Goal: Task Accomplishment & Management: Use online tool/utility

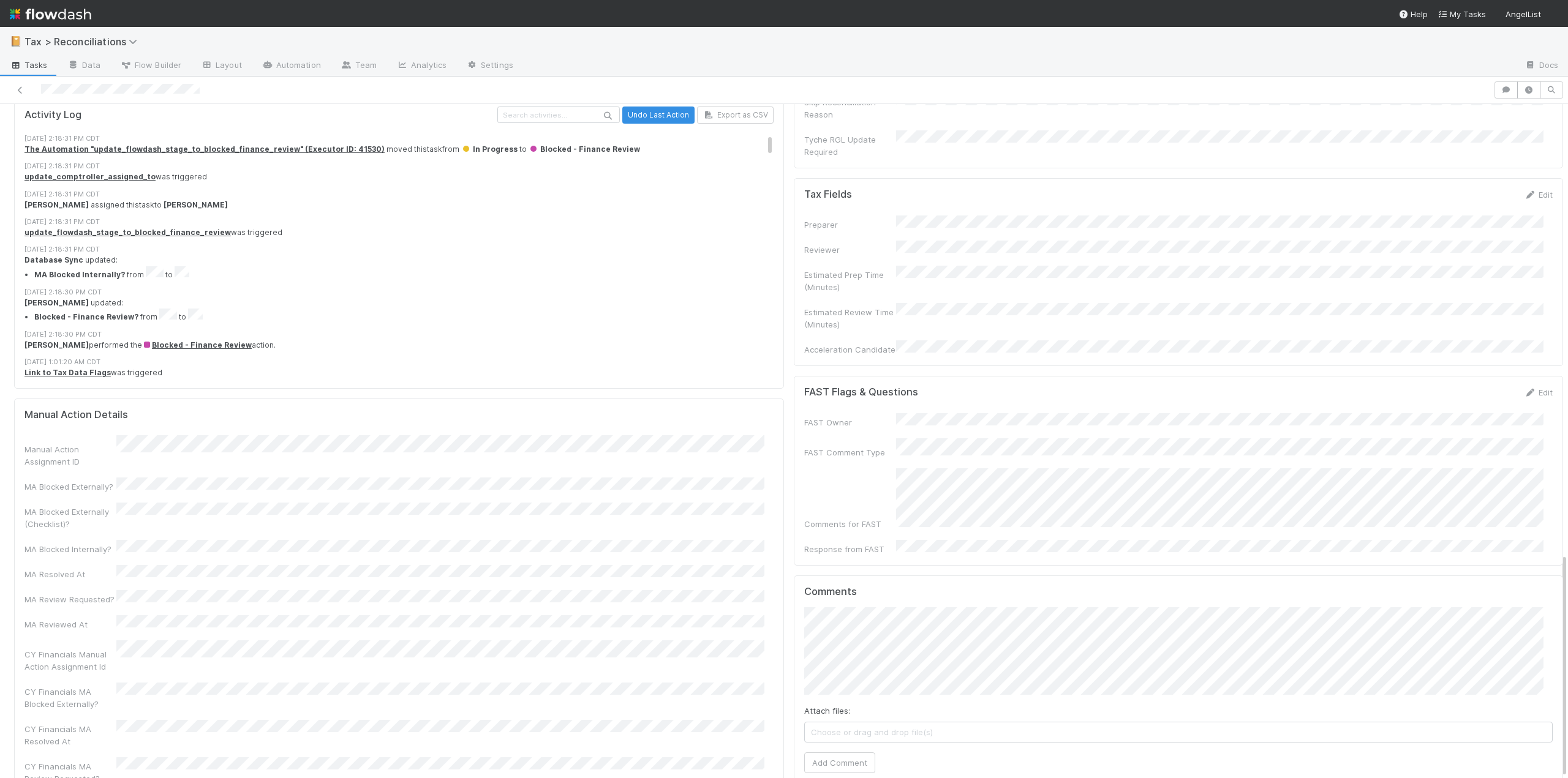
scroll to position [1349, 0]
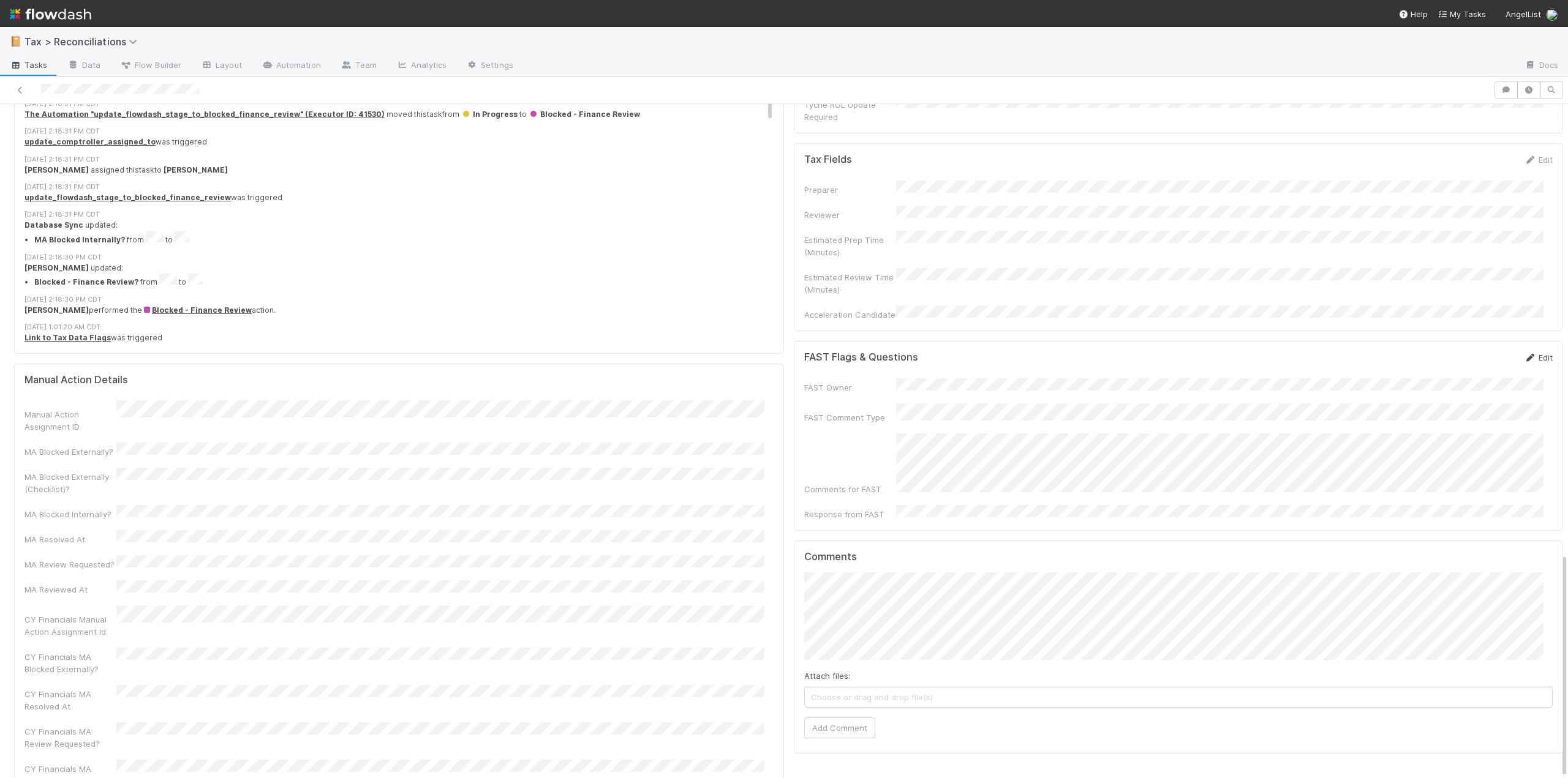
click at [1524, 352] on link "Edit" at bounding box center [1538, 357] width 29 height 10
click at [1470, 352] on button "Save" at bounding box center [1487, 362] width 35 height 21
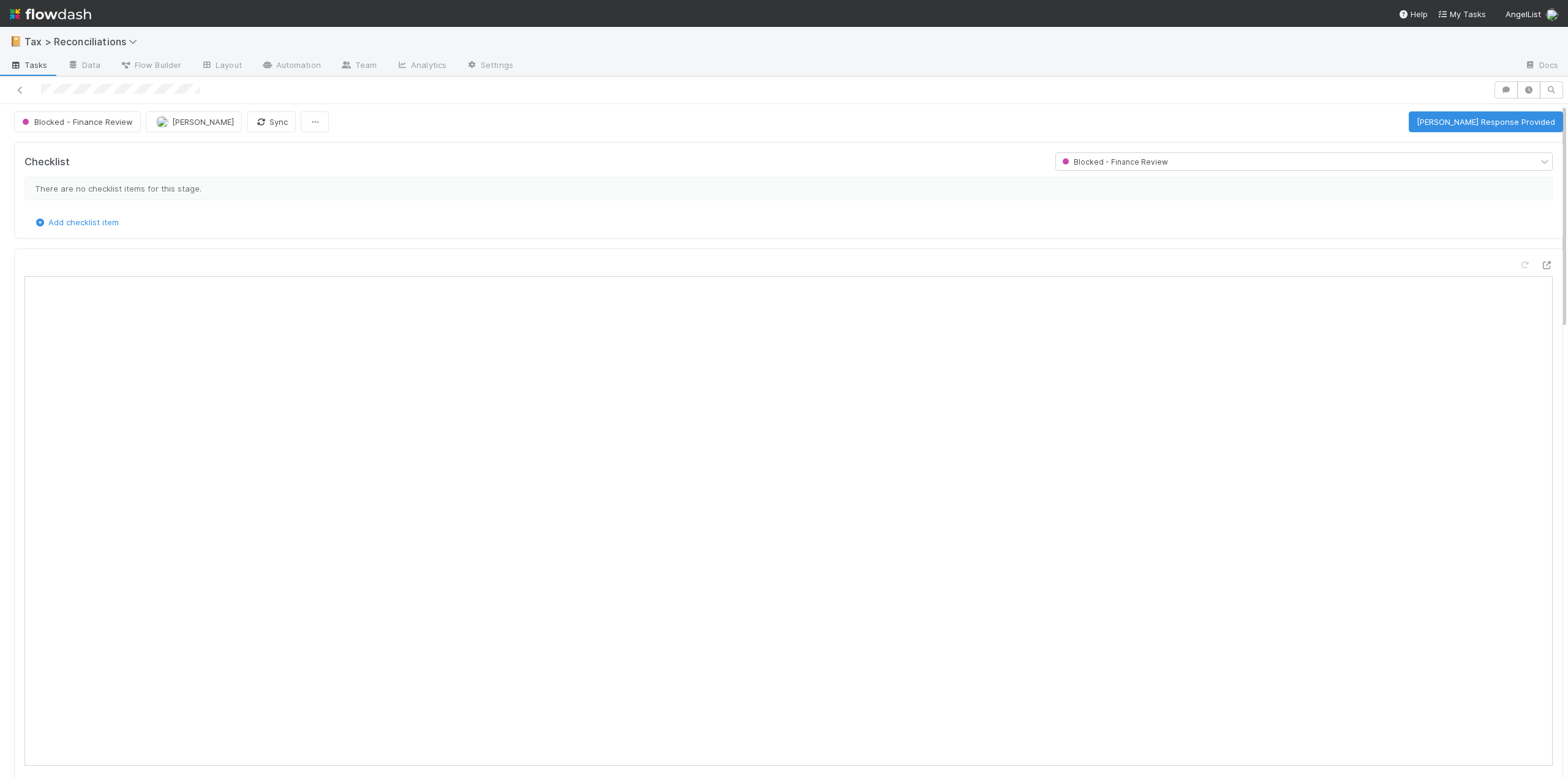
scroll to position [0, 0]
click at [1463, 114] on button "Mark FAST Response Provided" at bounding box center [1486, 125] width 155 height 21
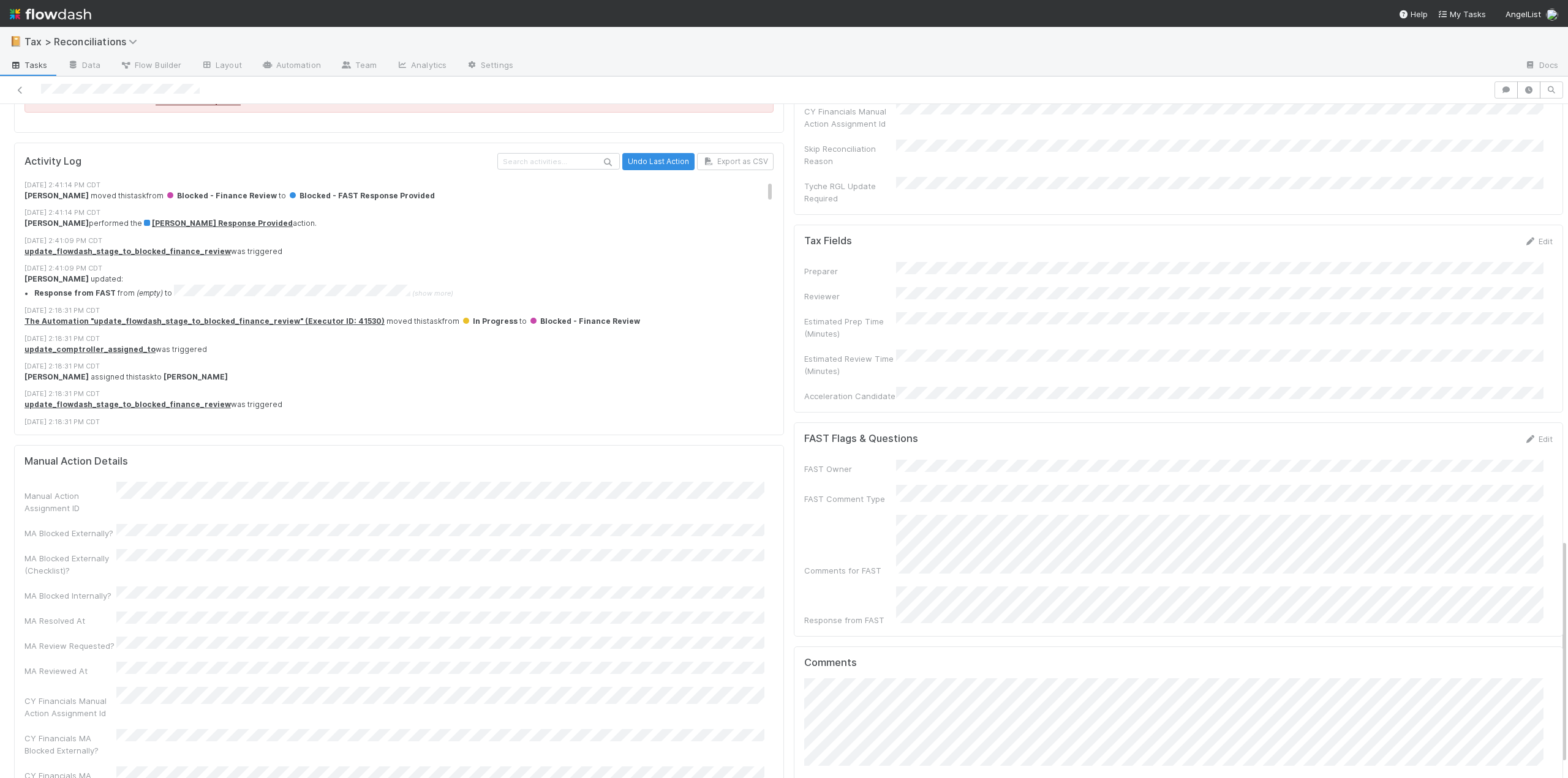
scroll to position [1349, 0]
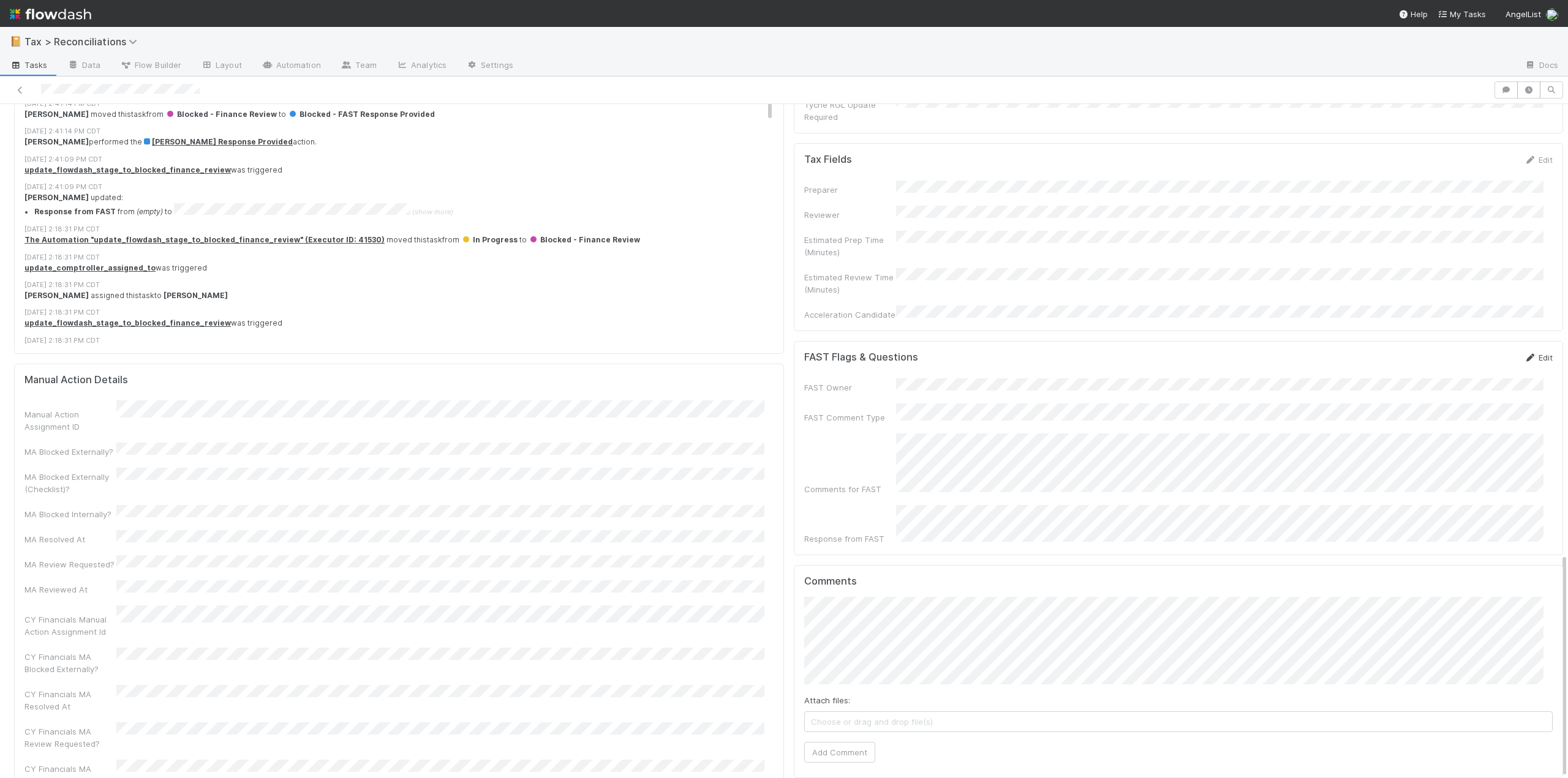
click at [1528, 352] on link "Edit" at bounding box center [1538, 357] width 29 height 10
click at [1470, 352] on button "Save" at bounding box center [1487, 362] width 35 height 21
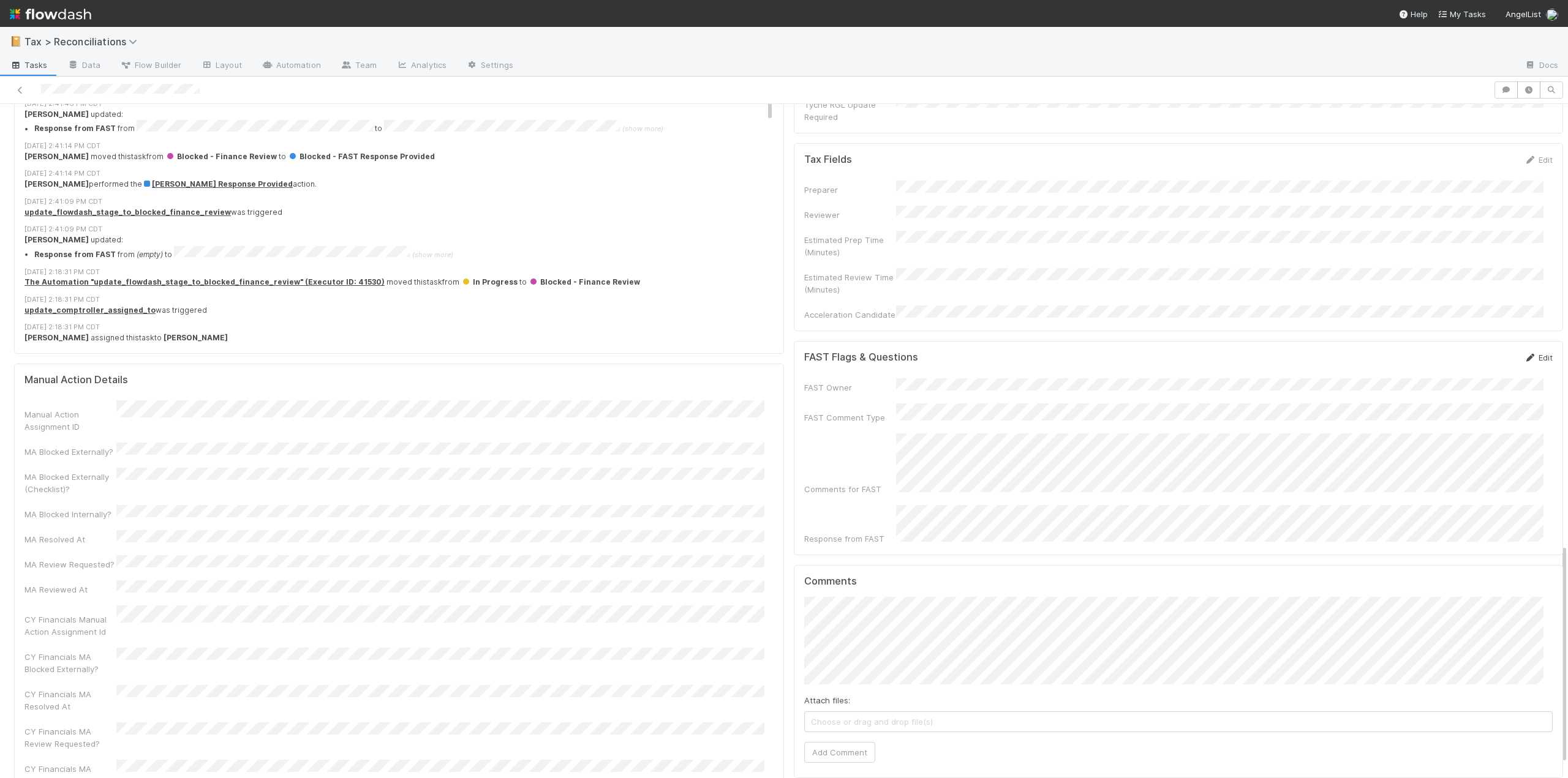
click at [1531, 352] on link "Edit" at bounding box center [1538, 357] width 29 height 10
click at [1475, 352] on button "Save" at bounding box center [1487, 362] width 35 height 21
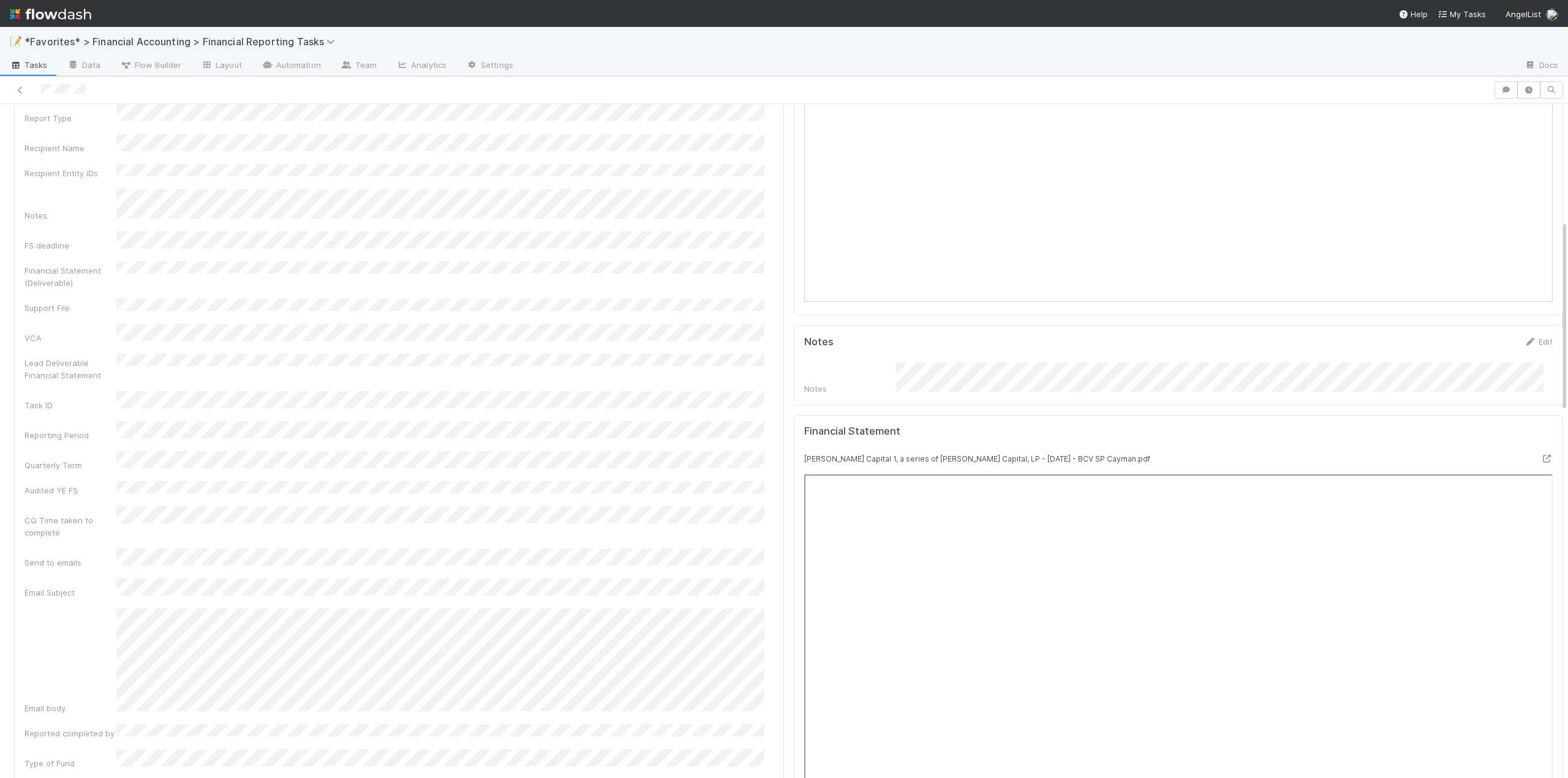
scroll to position [164, 0]
